Goal: Transaction & Acquisition: Purchase product/service

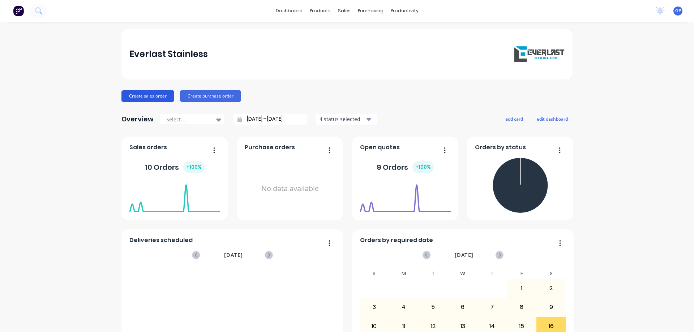
click at [145, 94] on button "Create sales order" at bounding box center [148, 96] width 53 height 12
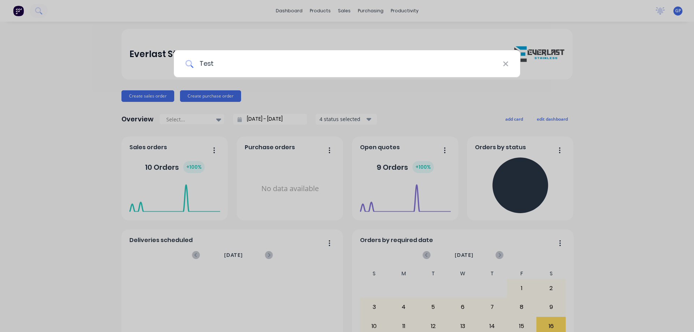
type input "Test"
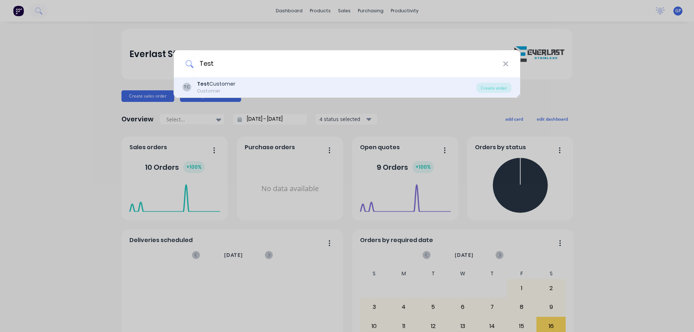
click at [235, 92] on div "TC Test Customer Customer" at bounding box center [330, 87] width 294 height 14
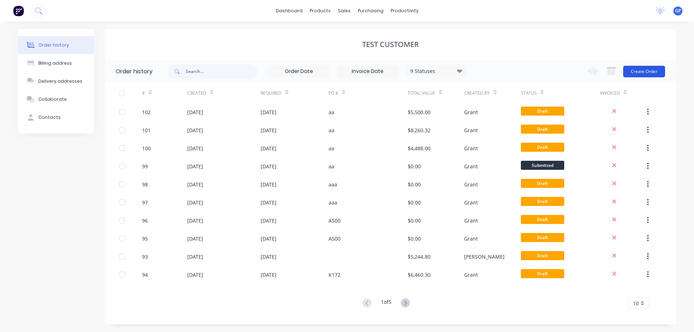
click at [488, 70] on button "Create Order" at bounding box center [645, 72] width 42 height 12
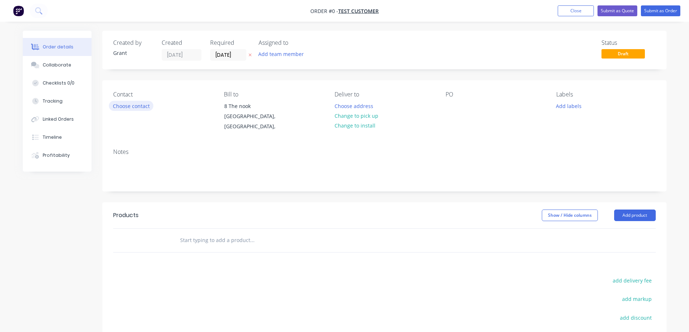
click at [119, 108] on button "Choose contact" at bounding box center [131, 106] width 44 height 10
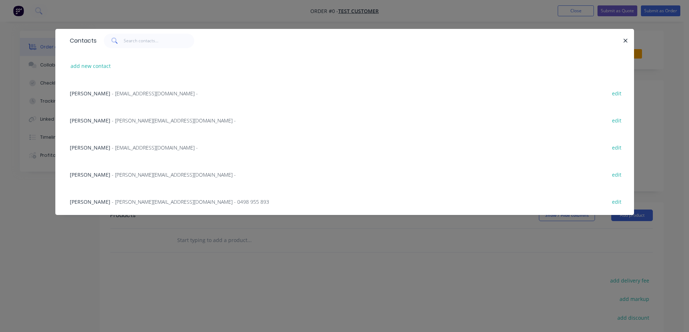
click at [94, 147] on span "[PERSON_NAME]" at bounding box center [90, 147] width 41 height 7
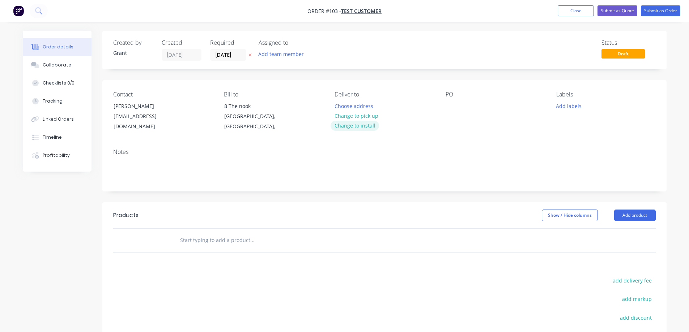
click at [348, 124] on button "Change to install" at bounding box center [355, 126] width 48 height 10
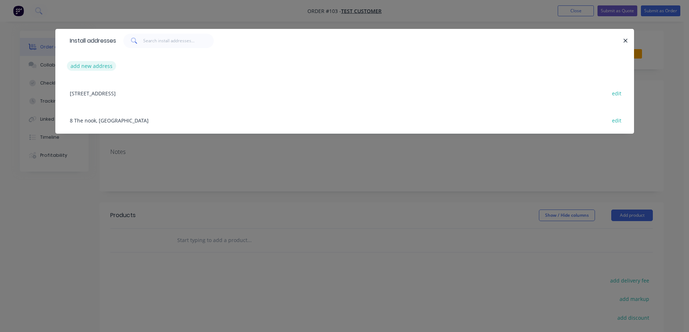
click at [83, 66] on button "add new address" at bounding box center [92, 66] width 50 height 10
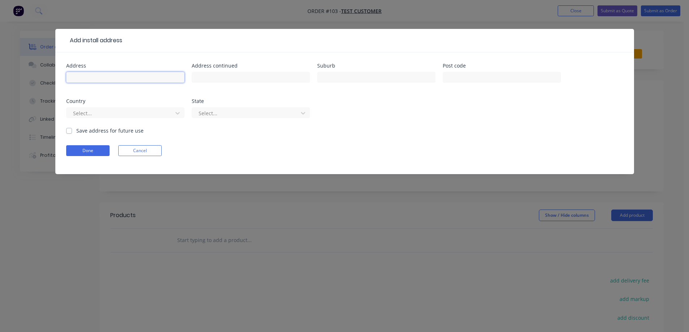
click at [91, 76] on input "text" at bounding box center [125, 77] width 118 height 11
type input "[PERSON_NAME]"
type input "8 The Nook"
type input "[PERSON_NAME]"
type input "3555"
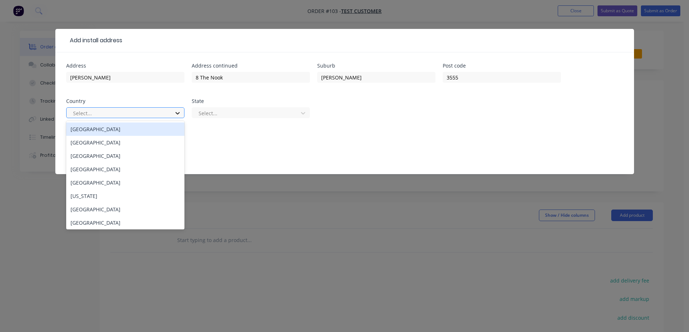
click at [175, 112] on icon at bounding box center [177, 113] width 7 height 7
click at [154, 131] on div "[GEOGRAPHIC_DATA]" at bounding box center [125, 129] width 118 height 13
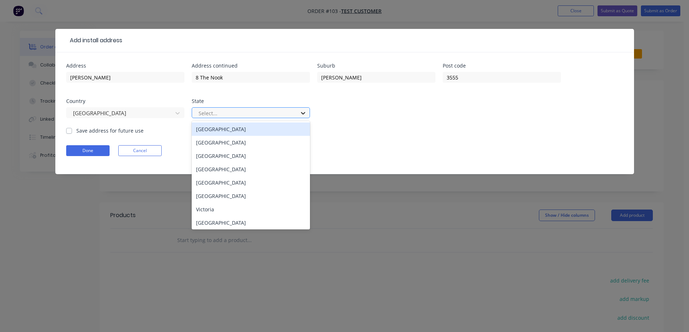
click at [305, 115] on icon at bounding box center [302, 113] width 7 height 7
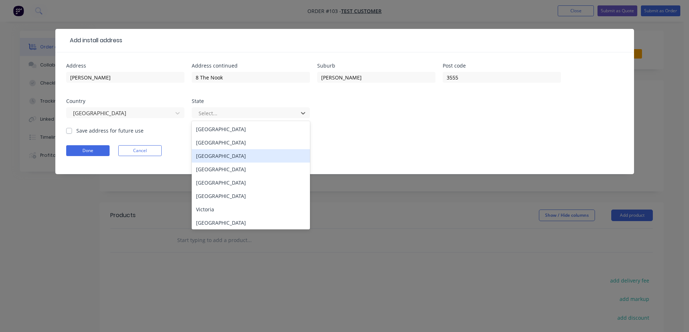
click at [252, 159] on div "[GEOGRAPHIC_DATA]" at bounding box center [251, 155] width 118 height 13
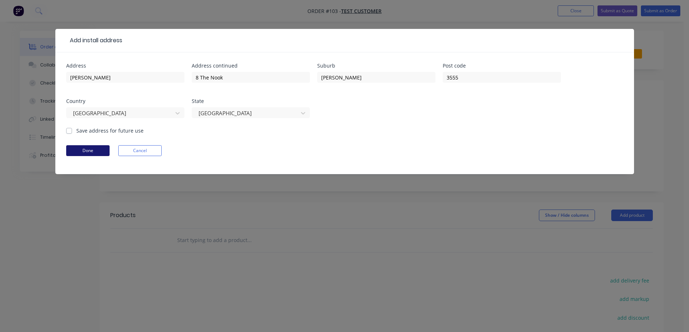
click at [86, 145] on button "Done" at bounding box center [87, 150] width 43 height 11
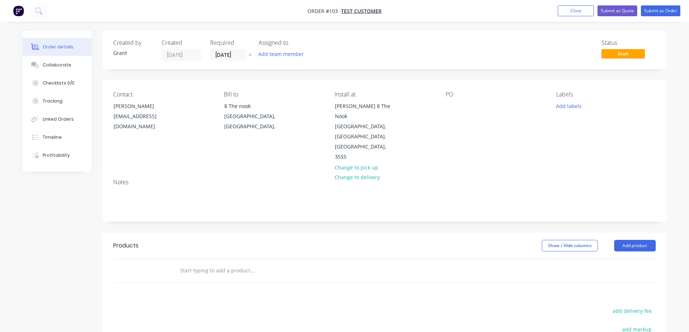
click at [447, 96] on div "PO" at bounding box center [495, 94] width 99 height 7
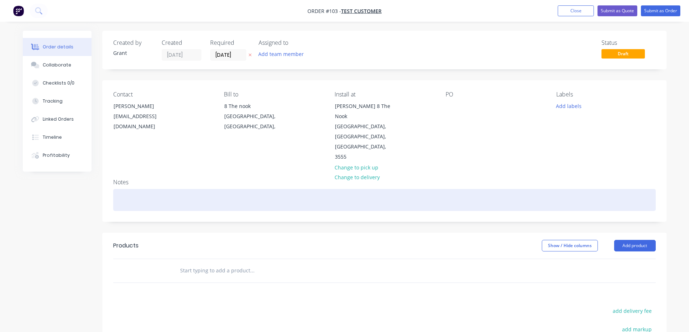
click at [149, 189] on div at bounding box center [384, 200] width 542 height 22
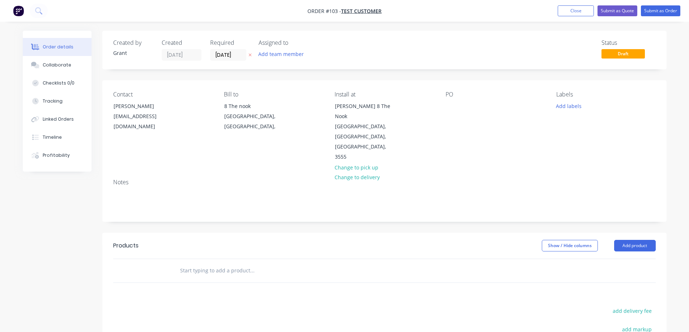
click at [447, 96] on div "PO" at bounding box center [495, 94] width 99 height 7
click at [450, 96] on div "PO" at bounding box center [495, 94] width 99 height 7
click at [449, 105] on div at bounding box center [452, 106] width 12 height 10
click at [488, 106] on button "Add labels" at bounding box center [568, 106] width 33 height 10
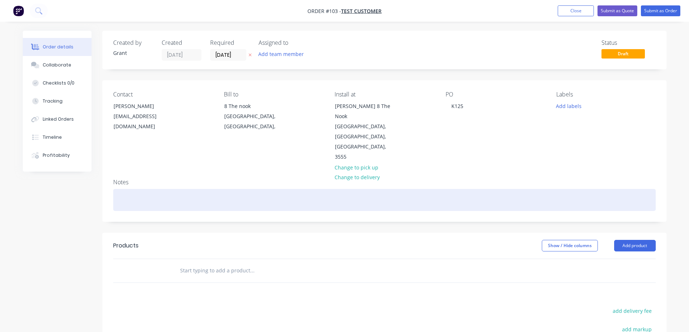
click at [488, 189] on div at bounding box center [384, 200] width 542 height 22
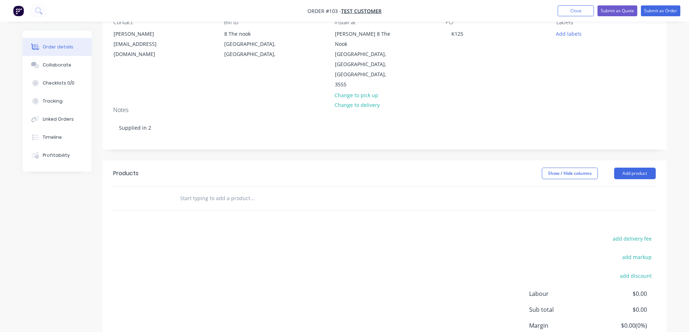
scroll to position [105, 0]
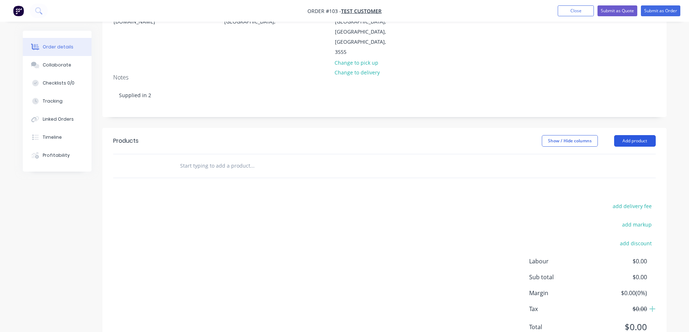
click at [488, 135] on button "Add product" at bounding box center [635, 141] width 42 height 12
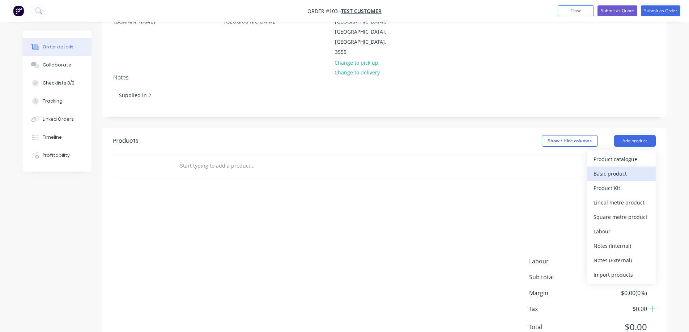
click at [488, 169] on div "Basic product" at bounding box center [621, 174] width 56 height 10
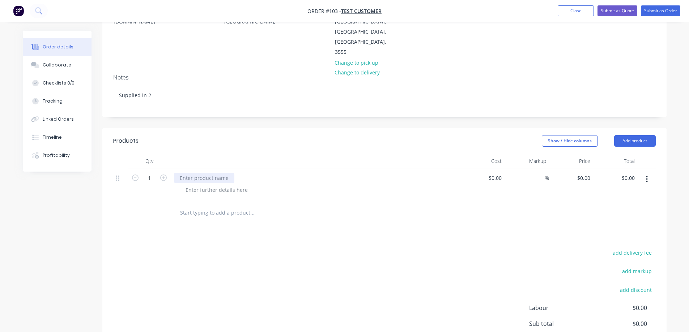
click at [227, 173] on div at bounding box center [204, 178] width 60 height 10
click at [207, 185] on div at bounding box center [217, 190] width 74 height 10
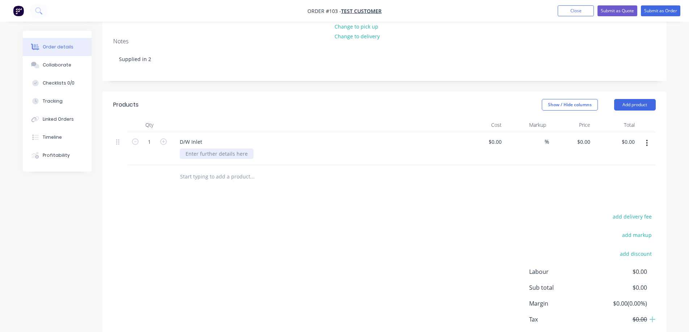
click at [202, 149] on div at bounding box center [217, 154] width 74 height 10
paste div
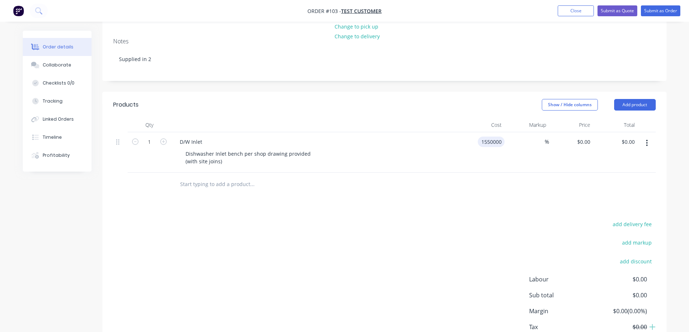
type input "$1,550,000.00"
type input "20"
type input "1550000"
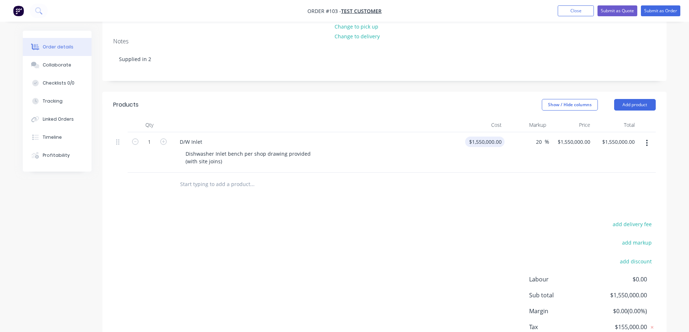
type input "$1,860,000.00"
drag, startPoint x: 466, startPoint y: 111, endPoint x: 491, endPoint y: 118, distance: 26.1
click at [466, 132] on div "1550000 1550000" at bounding box center [482, 152] width 44 height 41
type input "$15,000.00"
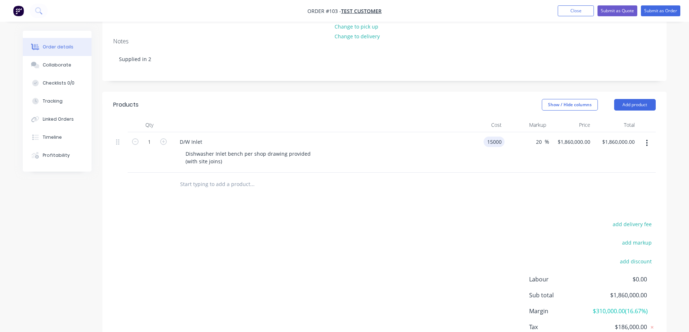
type input "$18,000.00"
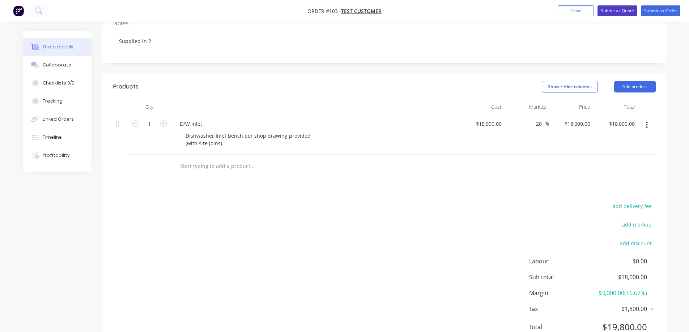
click at [488, 8] on button "Submit as Quote" at bounding box center [617, 10] width 40 height 11
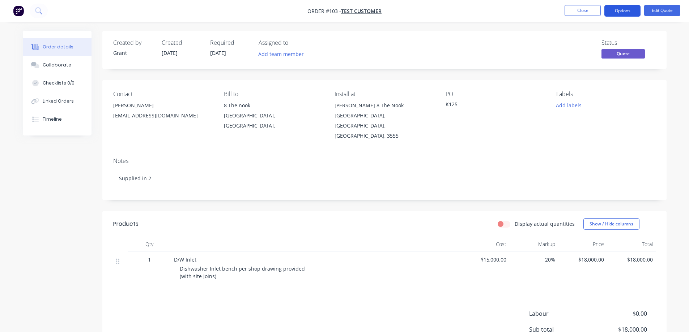
click at [488, 9] on button "Options" at bounding box center [622, 11] width 36 height 12
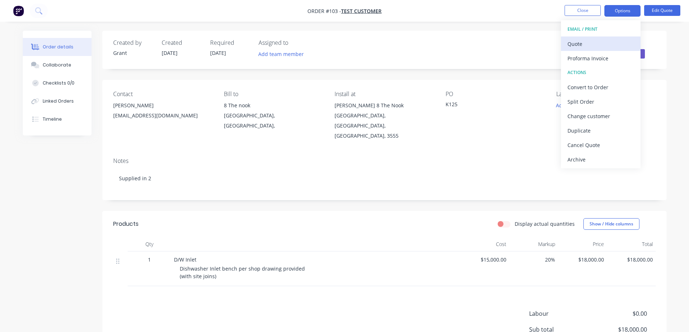
click at [488, 43] on div "Quote" at bounding box center [600, 44] width 67 height 10
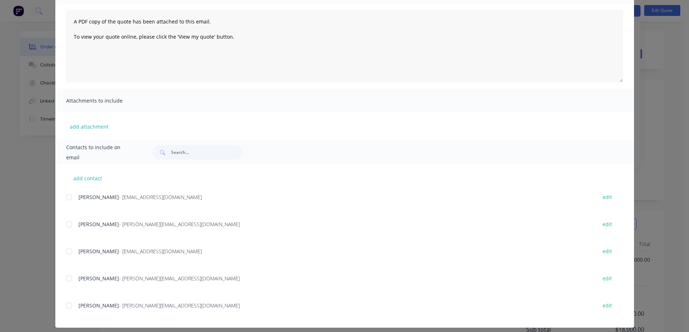
scroll to position [78, 0]
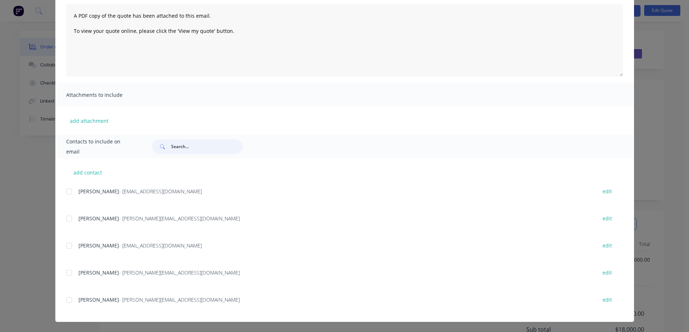
click at [216, 148] on input "text" at bounding box center [207, 147] width 72 height 14
click at [328, 166] on div "add contact [PERSON_NAME] - [EMAIL_ADDRESS][DOMAIN_NAME] edit [PERSON_NAME] - […" at bounding box center [344, 240] width 579 height 164
click at [65, 201] on div at bounding box center [69, 246] width 14 height 14
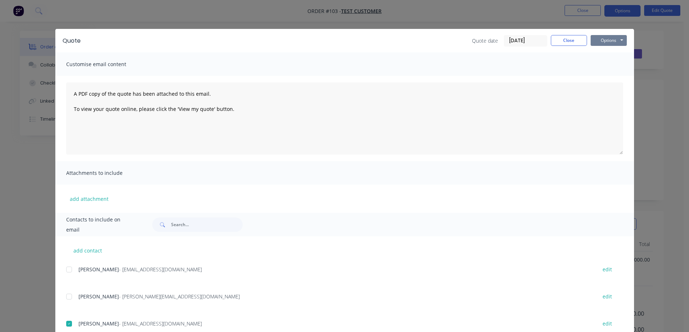
click at [488, 41] on button "Options" at bounding box center [609, 40] width 36 height 11
click at [488, 53] on button "Preview" at bounding box center [614, 53] width 46 height 12
click at [488, 41] on button "Options" at bounding box center [609, 40] width 36 height 11
click at [488, 77] on button "Email" at bounding box center [614, 77] width 46 height 12
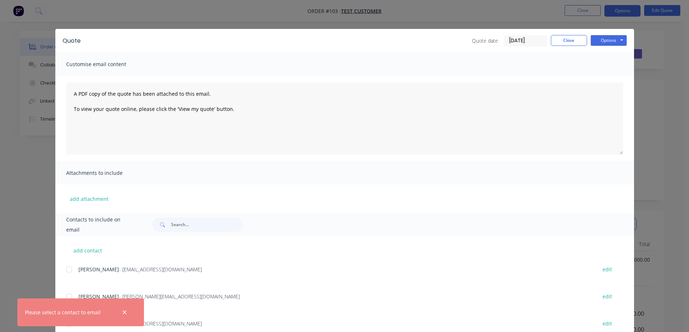
click at [281, 201] on div "[PERSON_NAME] - [EMAIL_ADDRESS][DOMAIN_NAME]" at bounding box center [333, 270] width 511 height 8
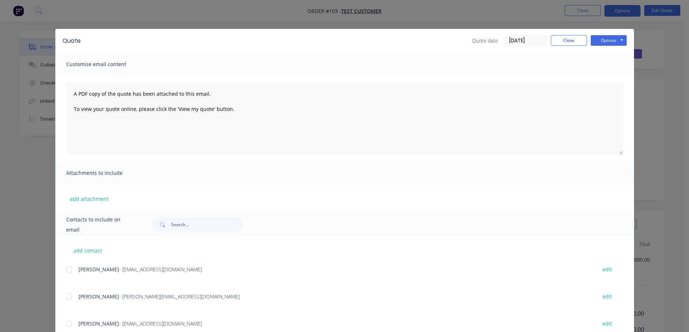
scroll to position [78, 0]
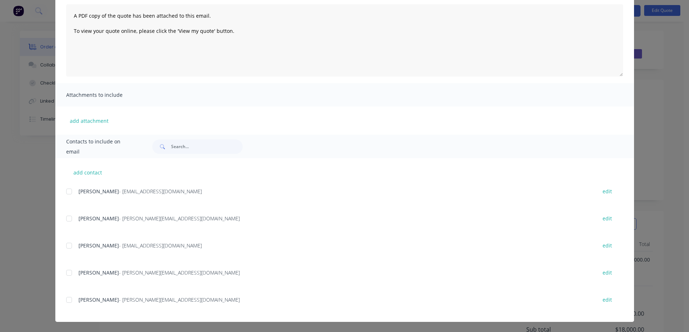
click at [66, 201] on div at bounding box center [69, 246] width 14 height 14
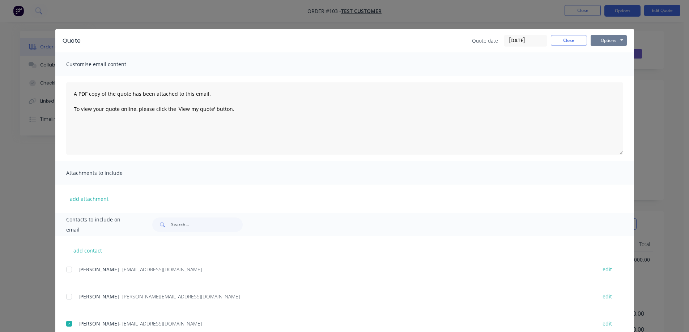
click at [488, 42] on button "Options" at bounding box center [609, 40] width 36 height 11
click at [488, 77] on button "Email" at bounding box center [614, 77] width 46 height 12
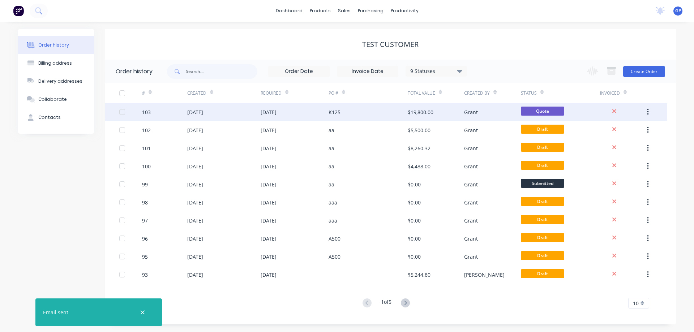
click at [481, 113] on div "Grant" at bounding box center [492, 112] width 56 height 18
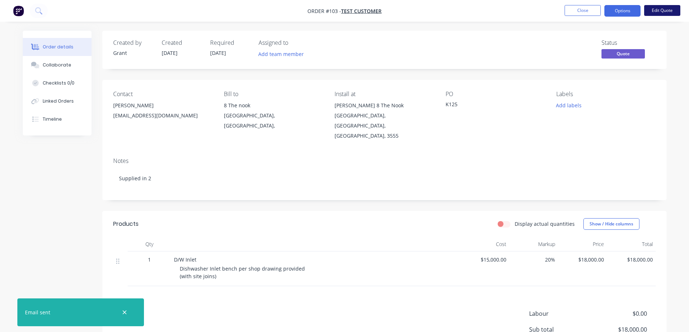
click at [488, 9] on button "Edit Quote" at bounding box center [662, 10] width 36 height 11
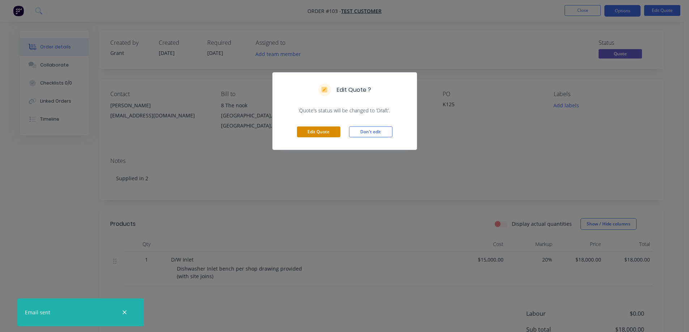
click at [332, 135] on button "Edit Quote" at bounding box center [318, 132] width 43 height 11
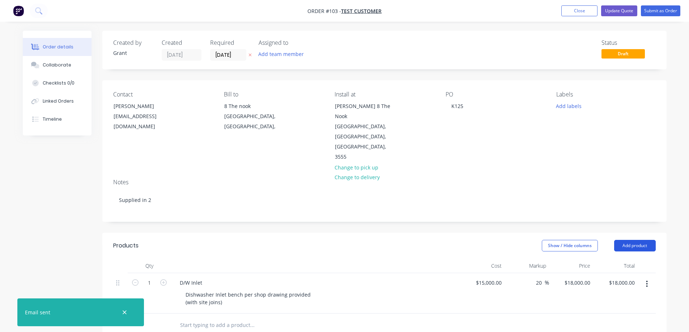
click at [488, 201] on button "Add product" at bounding box center [635, 246] width 42 height 12
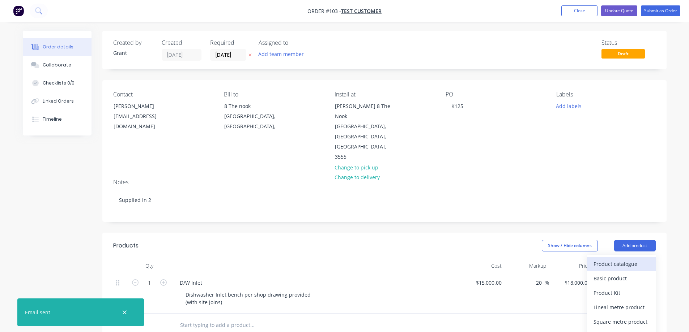
click at [488, 201] on div "Product catalogue" at bounding box center [621, 264] width 56 height 10
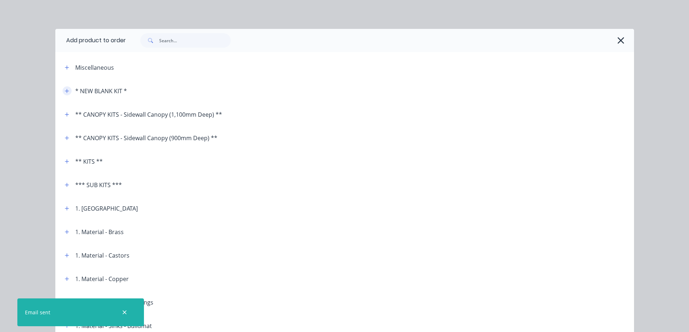
click at [65, 92] on icon "button" at bounding box center [67, 91] width 4 height 5
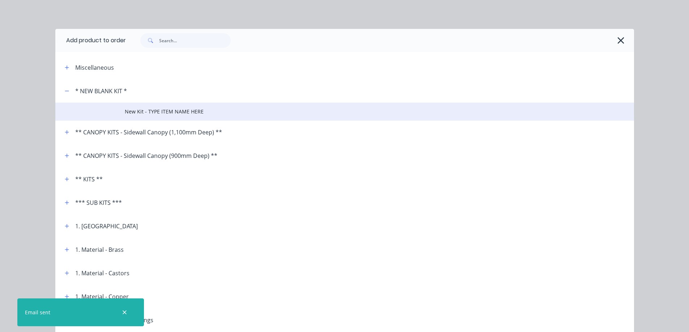
click at [146, 117] on td "New Kit - TYPE ITEM NAME HERE" at bounding box center [379, 112] width 509 height 18
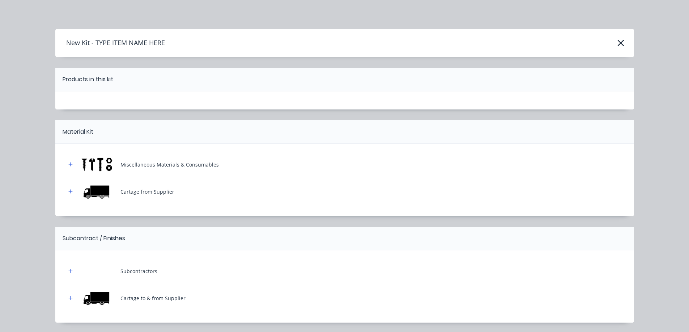
scroll to position [114, 0]
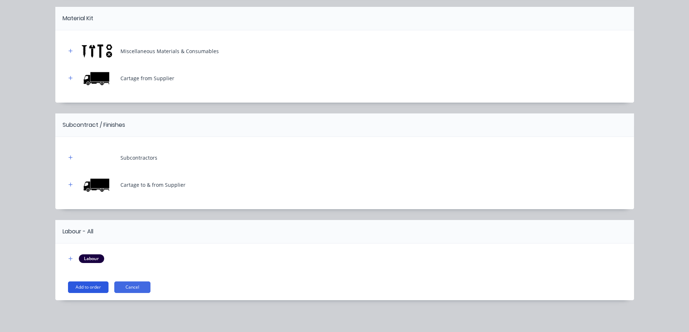
click at [97, 201] on button "Add to order" at bounding box center [88, 288] width 41 height 12
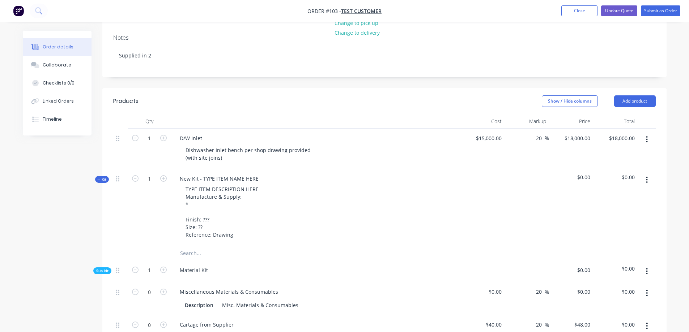
scroll to position [181, 0]
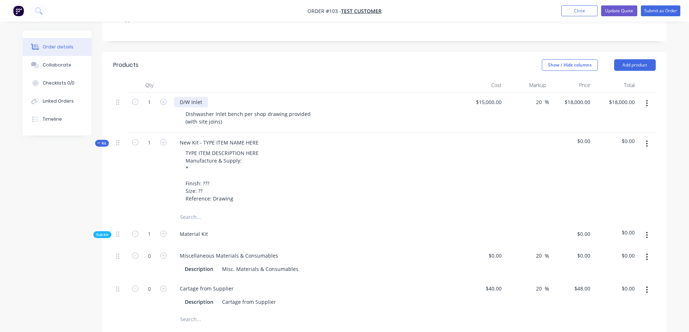
click at [200, 97] on div "D/W Inlet" at bounding box center [191, 102] width 34 height 10
drag, startPoint x: 202, startPoint y: 72, endPoint x: 160, endPoint y: 72, distance: 42.0
click at [160, 93] on div "1 D/W Inlet Dishwasher Inlet bench per shop drawing provided (with site joins) …" at bounding box center [384, 113] width 542 height 41
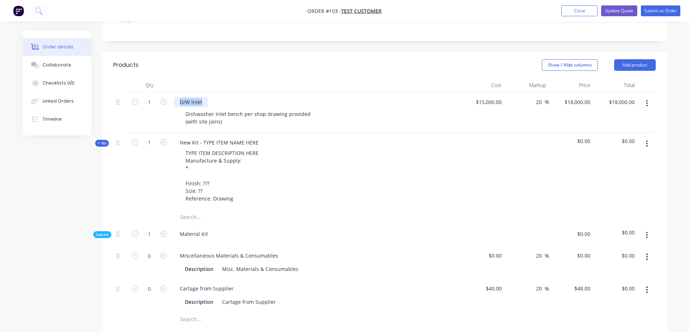
copy div "D/W Inlet"
drag, startPoint x: 180, startPoint y: 113, endPoint x: 266, endPoint y: 108, distance: 85.8
click at [267, 133] on div "New Kit - TYPE ITEM NAME HERE TYPE ITEM DESCRIPTION HERE Manufacture & Supply: …" at bounding box center [315, 171] width 289 height 77
paste div
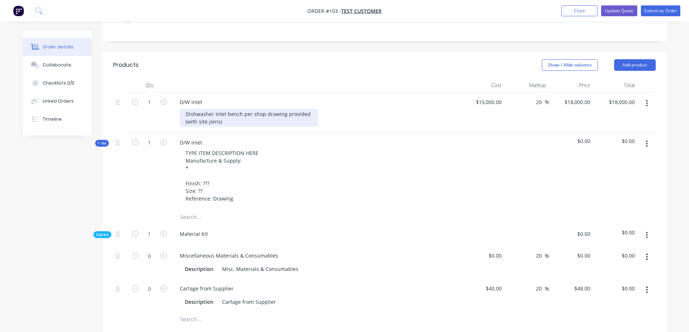
click at [191, 109] on div "Dishwasher Inlet bench per shop drawing provided (with site joins)" at bounding box center [249, 118] width 138 height 18
drag, startPoint x: 185, startPoint y: 83, endPoint x: 237, endPoint y: 98, distance: 53.4
click at [237, 98] on div "D/W Inlet Dishwasher Inlet bench per shop drawing provided (with site joins)" at bounding box center [315, 113] width 289 height 41
copy div "Dishwasher Inlet bench per shop drawing provided (with site joins)"
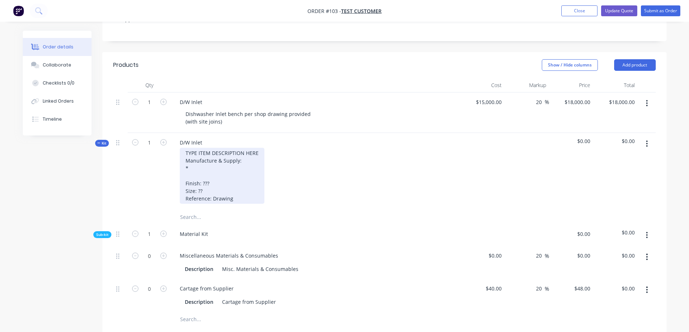
click at [187, 148] on div "TYPE ITEM DESCRIPTION HERE Manufacture & Supply: * Finish: ??? Size: ?? Referen…" at bounding box center [222, 176] width 85 height 56
drag, startPoint x: 185, startPoint y: 122, endPoint x: 245, endPoint y: 172, distance: 78.6
click at [245, 172] on div "TYPE ITEM DESCRIPTION HERE Manufacture & Supply: * Finish: ??? Size: ?? Referen…" at bounding box center [222, 176] width 85 height 56
paste div
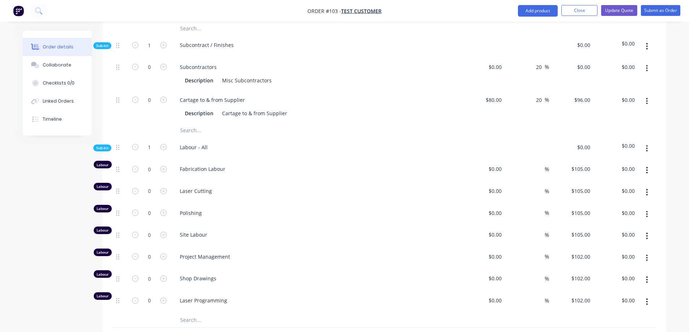
scroll to position [398, 0]
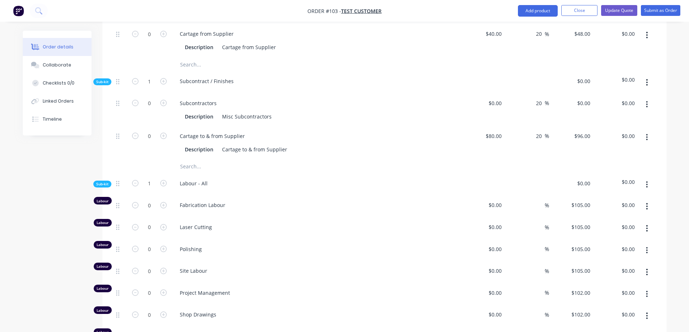
click at [106, 182] on span "Sub-kit" at bounding box center [102, 184] width 12 height 5
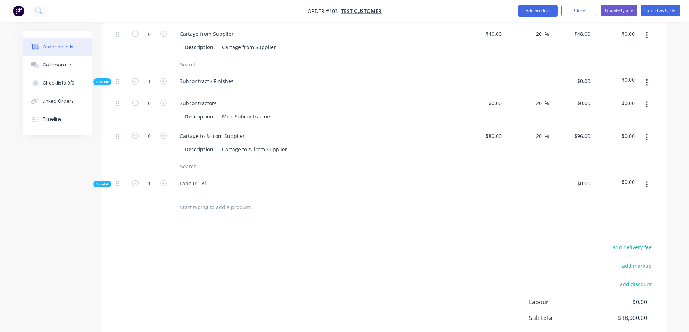
click at [102, 78] on div "Sub-kit" at bounding box center [102, 81] width 18 height 7
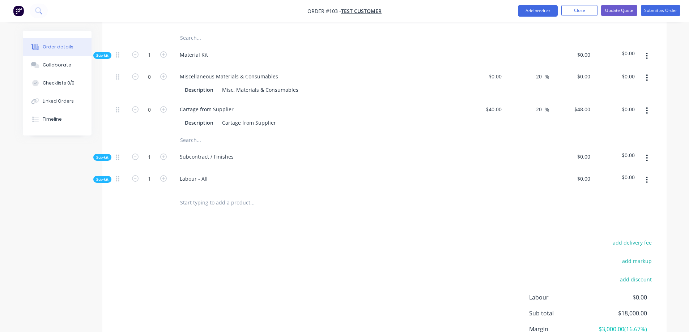
scroll to position [250, 0]
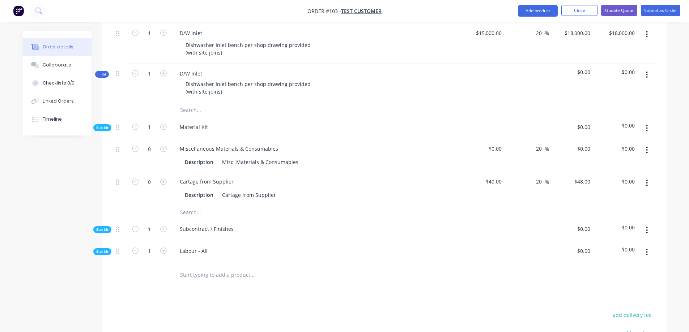
click at [107, 125] on span "Sub-kit" at bounding box center [102, 127] width 12 height 5
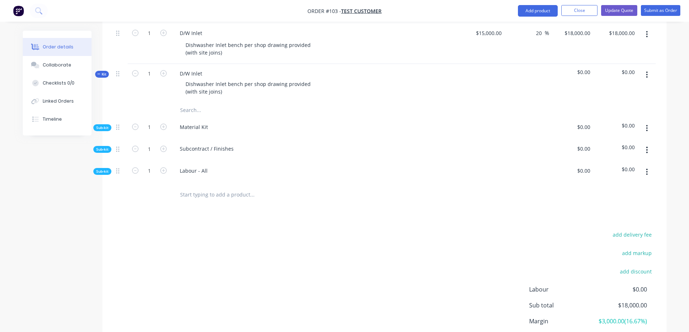
click at [107, 125] on span "Sub-kit" at bounding box center [102, 127] width 12 height 5
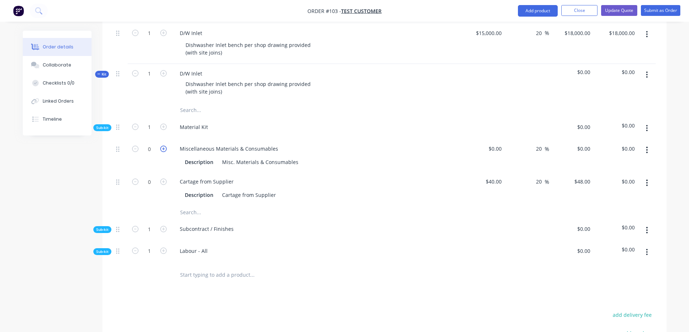
click at [164, 146] on icon "button" at bounding box center [163, 149] width 7 height 7
type input "1"
click at [488, 139] on div at bounding box center [482, 155] width 44 height 33
type input "$100.00"
type input "$120.00"
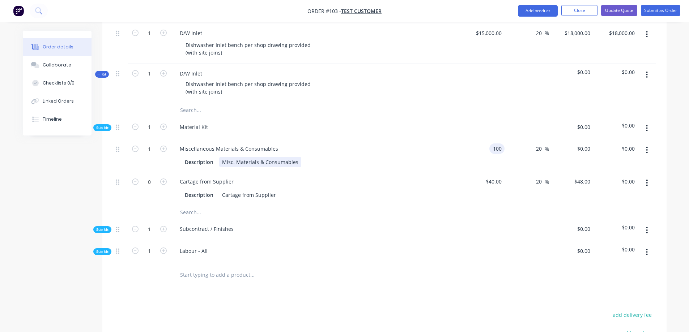
type input "$120.00"
click at [265, 157] on div "Misc. Materials & Consumables" at bounding box center [260, 162] width 82 height 10
drag, startPoint x: 220, startPoint y: 131, endPoint x: 310, endPoint y: 125, distance: 90.2
click at [310, 156] on div "Description Misc. Materials & Consumables" at bounding box center [316, 162] width 284 height 12
click at [488, 144] on input "20" at bounding box center [539, 149] width 9 height 10
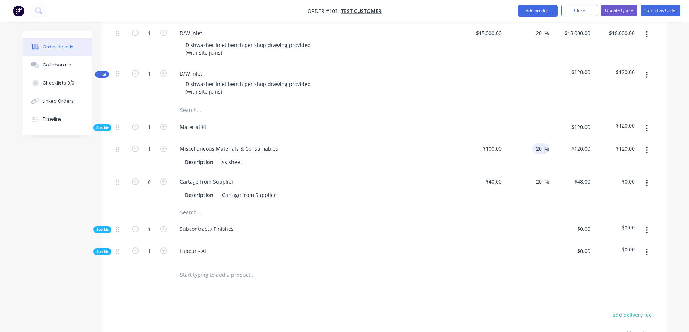
click at [107, 201] on span "Sub-kit" at bounding box center [102, 251] width 12 height 5
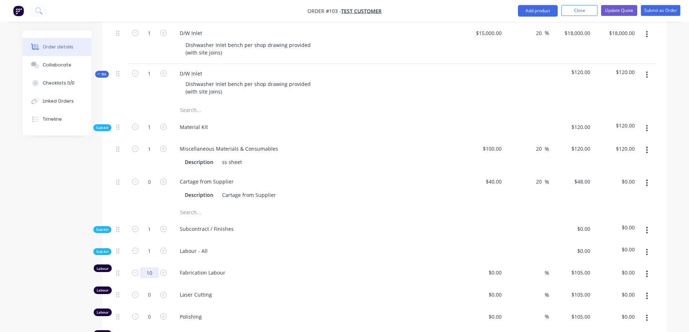
type input "10"
type input "$1,050.00"
click at [196, 201] on span "Fabrication Labour" at bounding box center [319, 273] width 278 height 8
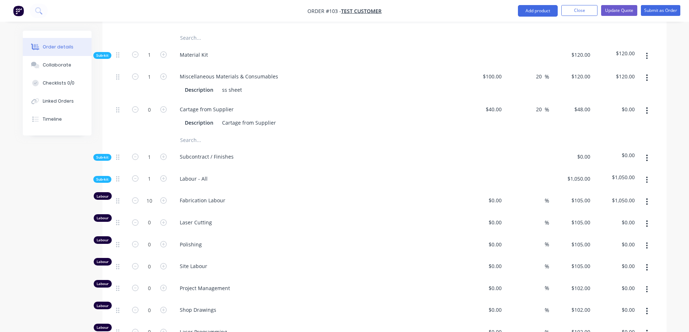
scroll to position [358, 0]
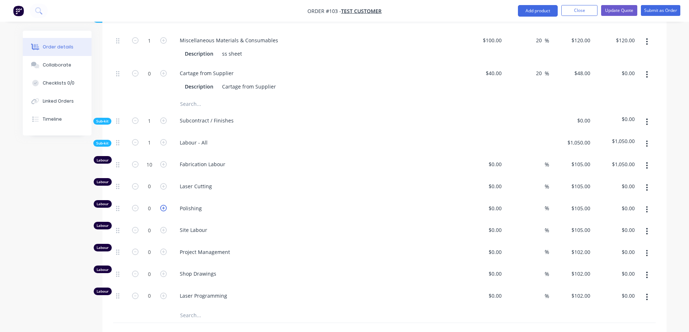
click at [165, 201] on icon "button" at bounding box center [163, 208] width 7 height 7
type input "1"
type input "$105.00"
click at [165, 201] on icon "button" at bounding box center [163, 208] width 7 height 7
type input "2"
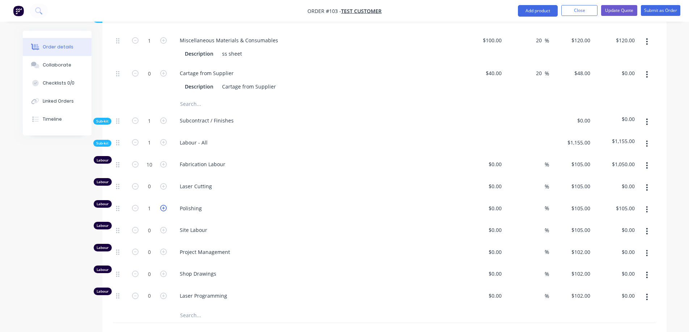
type input "$210.00"
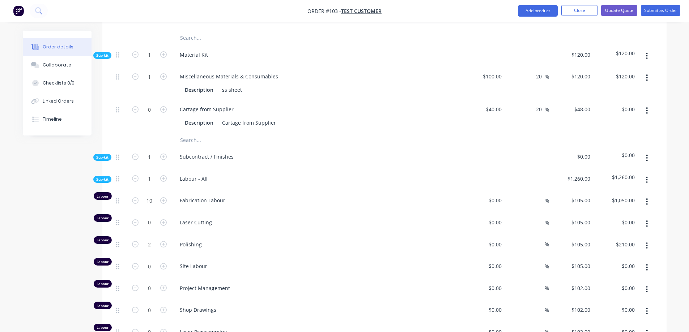
scroll to position [286, 0]
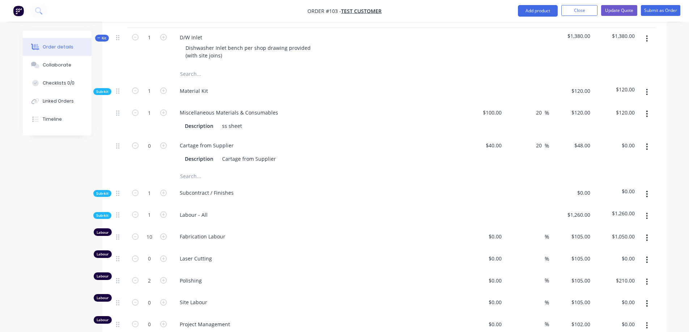
click at [103, 201] on span "Sub-kit" at bounding box center [102, 215] width 12 height 5
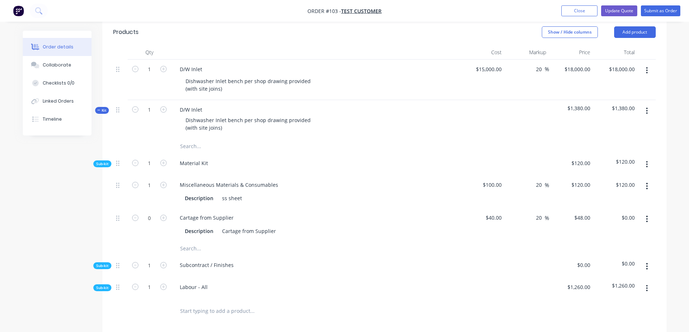
scroll to position [178, 0]
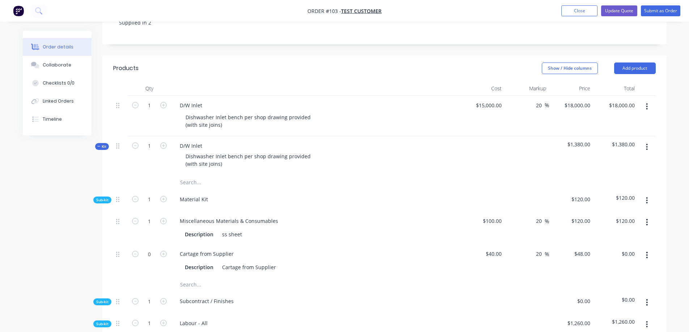
click at [98, 145] on icon at bounding box center [98, 147] width 3 height 4
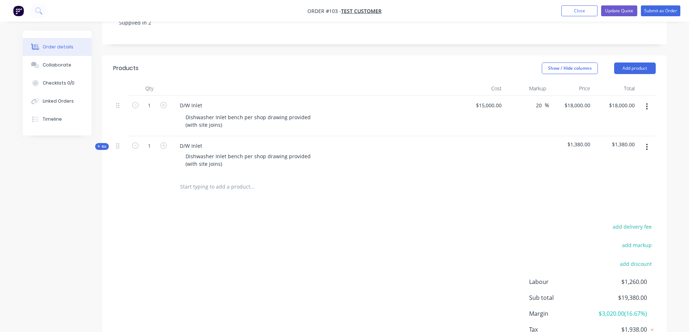
click at [488, 103] on icon "button" at bounding box center [646, 106] width 1 height 7
click at [488, 63] on button "Add product" at bounding box center [635, 69] width 42 height 12
drag, startPoint x: 118, startPoint y: 74, endPoint x: 112, endPoint y: 134, distance: 60.0
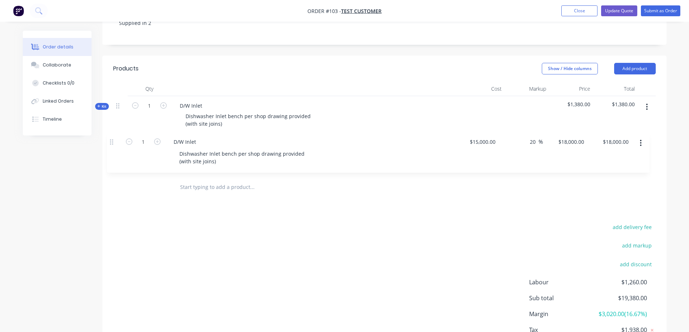
click at [112, 134] on div "Qty Cost Markup Price Total 1 D/W Inlet Dishwasher Inlet bench per shop drawing…" at bounding box center [384, 141] width 564 height 118
click at [488, 63] on button "Add product" at bounding box center [635, 69] width 42 height 12
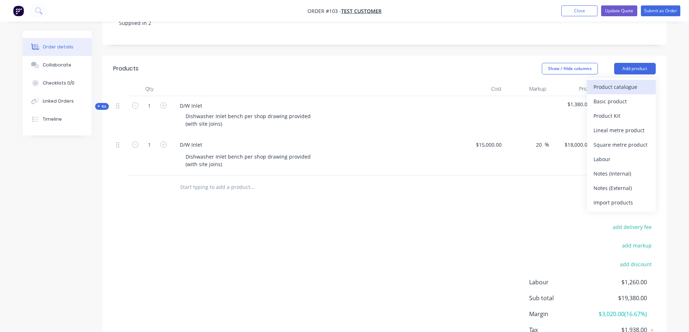
click at [488, 82] on div "Product catalogue" at bounding box center [621, 87] width 56 height 10
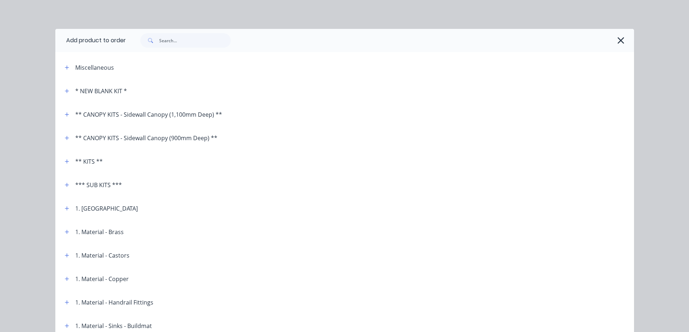
scroll to position [108, 0]
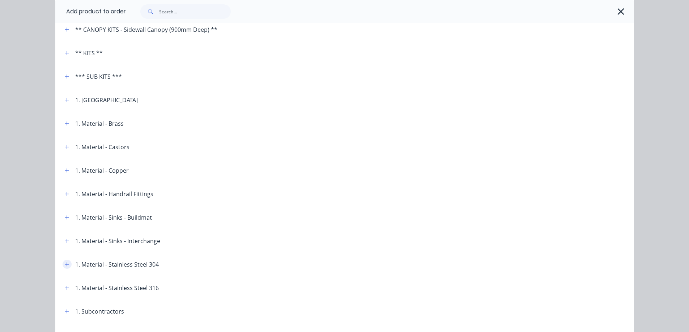
click at [66, 201] on icon "button" at bounding box center [67, 264] width 4 height 5
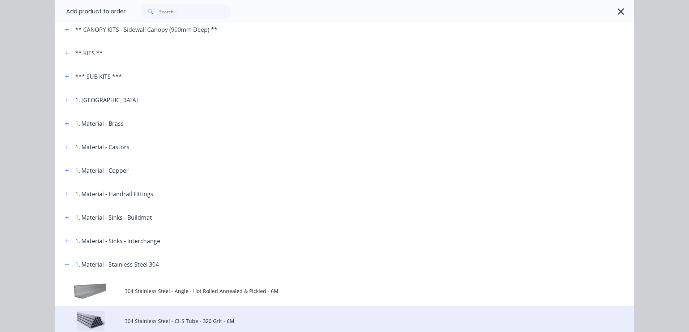
click at [140, 201] on td "304 Stainless Steel - CHS Tube - 320 Grit - 6M" at bounding box center [379, 321] width 509 height 30
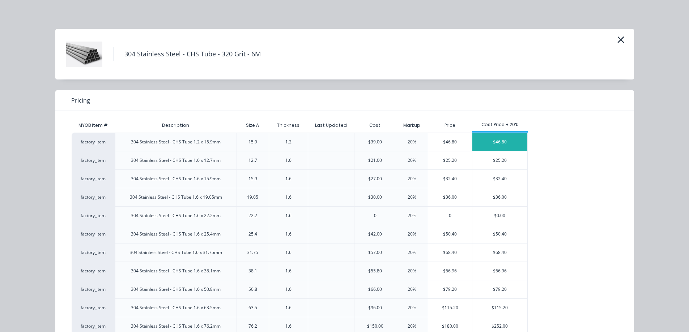
click at [477, 140] on div "$46.80" at bounding box center [499, 142] width 55 height 18
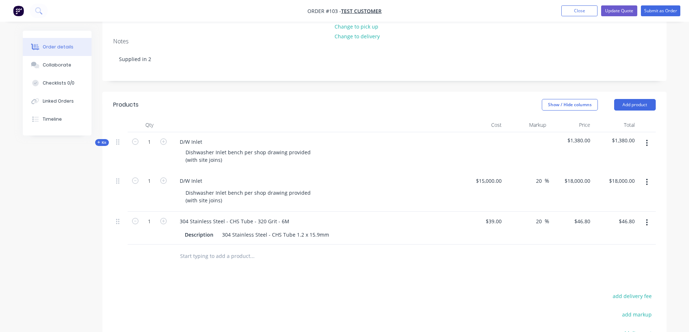
click at [488, 201] on button "button" at bounding box center [646, 222] width 17 height 13
click at [488, 201] on div "Delete" at bounding box center [621, 285] width 56 height 10
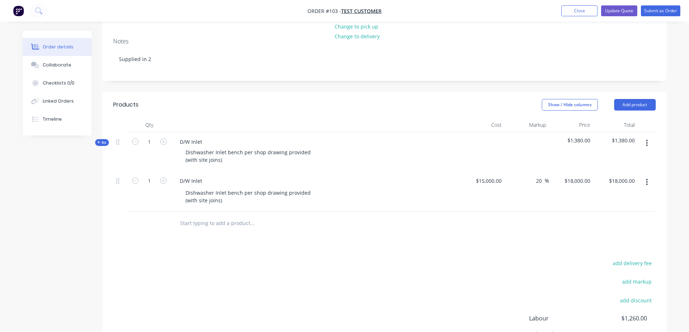
click at [488, 137] on span "$1,380.00" at bounding box center [571, 141] width 39 height 8
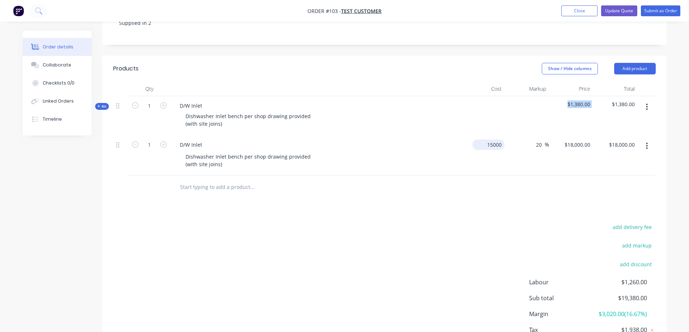
click at [482, 135] on div "15000 $15,000.00" at bounding box center [482, 155] width 44 height 41
type input "$15,000.00"
click at [488, 96] on div at bounding box center [482, 115] width 44 height 39
click at [488, 101] on span "$1,380.00" at bounding box center [571, 105] width 39 height 8
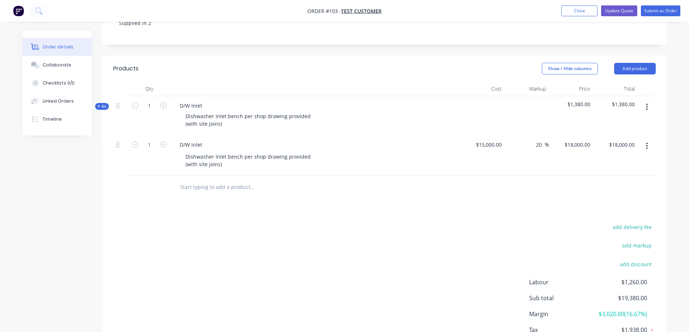
click at [488, 96] on div "$1,380.00" at bounding box center [615, 115] width 44 height 39
click at [98, 105] on icon at bounding box center [98, 107] width 3 height 4
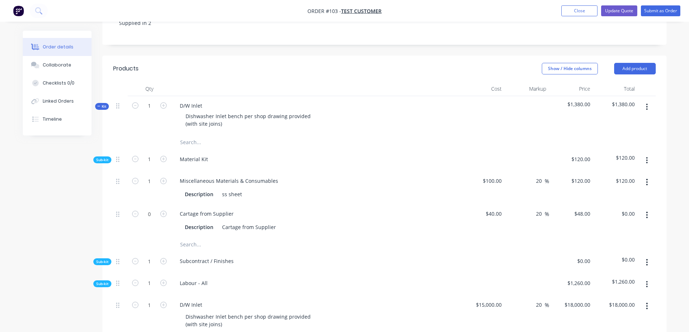
scroll to position [213, 0]
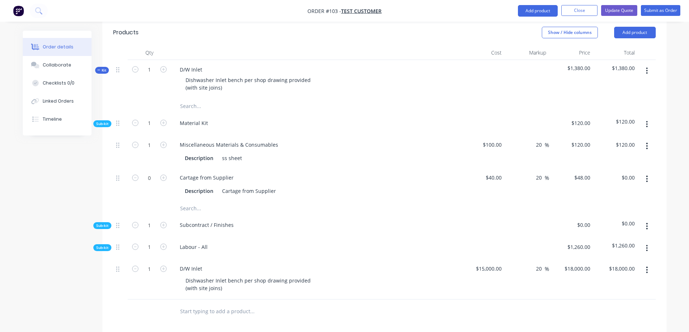
click at [98, 68] on icon at bounding box center [98, 70] width 3 height 4
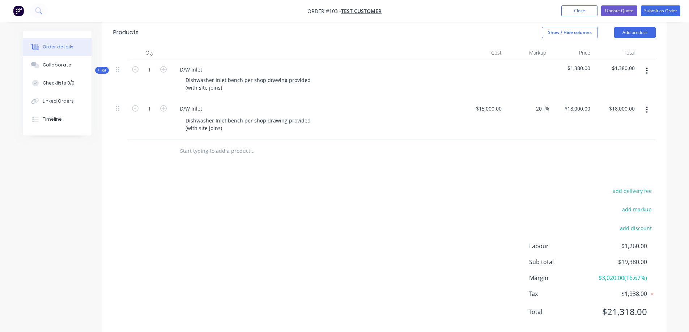
scroll to position [198, 0]
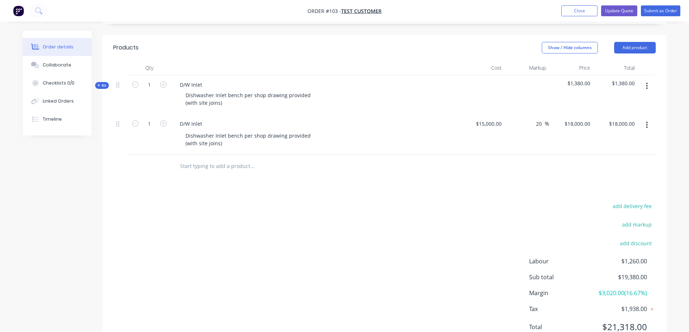
click at [97, 60] on div "Order details Collaborate Checklists 0/0 Linked Orders Timeline" at bounding box center [63, 83] width 80 height 105
click at [97, 84] on icon at bounding box center [98, 86] width 3 height 4
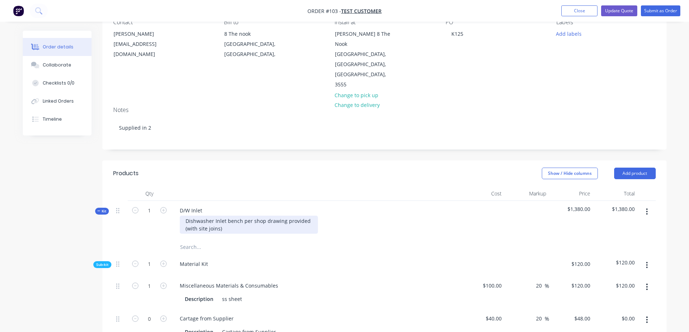
scroll to position [0, 0]
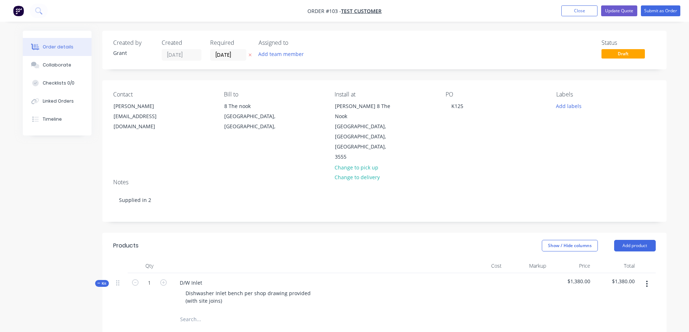
click at [97, 201] on icon at bounding box center [98, 284] width 3 height 4
